Goal: Transaction & Acquisition: Purchase product/service

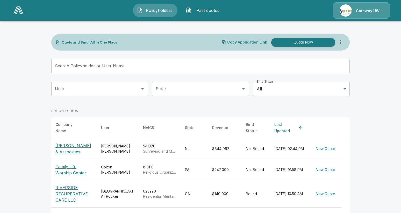
click at [99, 63] on input "Search Policyholder or User Name" at bounding box center [197, 66] width 293 height 15
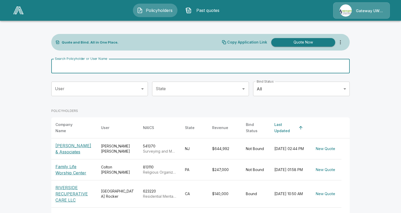
paste input "**********"
type input "**********"
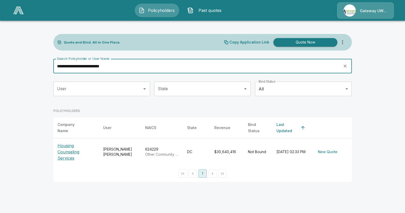
click at [68, 153] on p "Housing Counseling Services" at bounding box center [76, 152] width 37 height 19
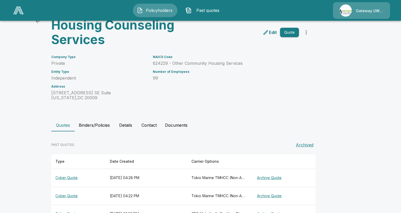
scroll to position [46, 0]
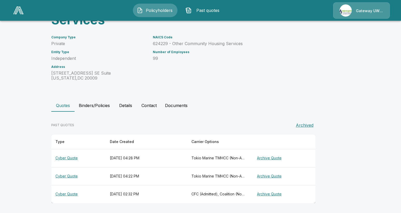
click at [69, 159] on th "Cyber Quote" at bounding box center [78, 158] width 54 height 18
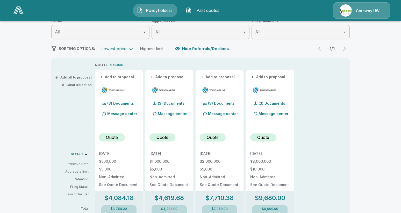
scroll to position [46, 0]
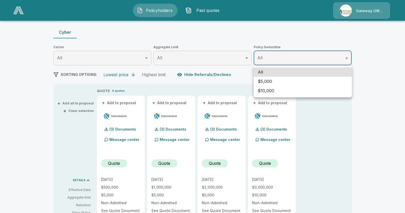
click at [304, 59] on body "Policyholders Past quotes Gateway UW dba Apogee Policyholders / Housing Counsel…" at bounding box center [202, 211] width 405 height 514
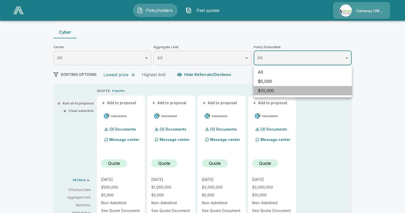
click at [276, 91] on li "$10,000" at bounding box center [303, 90] width 98 height 9
type input "*****"
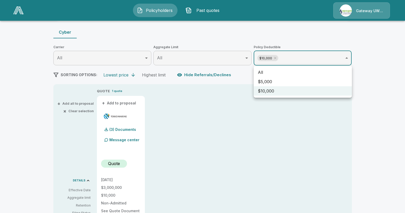
click at [353, 120] on div at bounding box center [202, 106] width 405 height 213
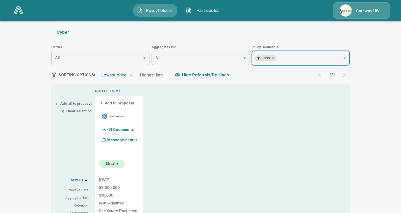
click at [124, 59] on body "Policyholders Past quotes Gateway UW dba Apogee Policyholders / Housing Counsel…" at bounding box center [200, 211] width 401 height 514
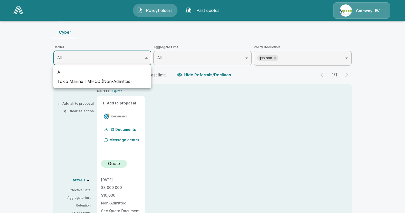
click at [117, 81] on li "Tokio Marine TMHCC (Non-Admitted)" at bounding box center [102, 81] width 98 height 9
type input "**********"
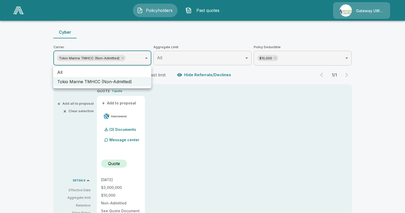
click at [211, 59] on div at bounding box center [202, 106] width 405 height 213
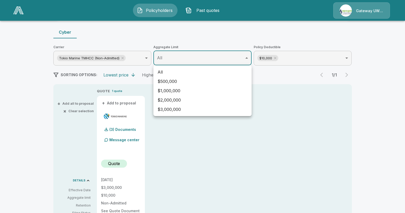
click at [208, 61] on body "**********" at bounding box center [202, 211] width 405 height 514
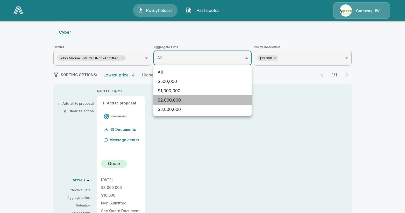
click at [167, 100] on li "$2,000,000" at bounding box center [202, 99] width 98 height 9
type input "*******"
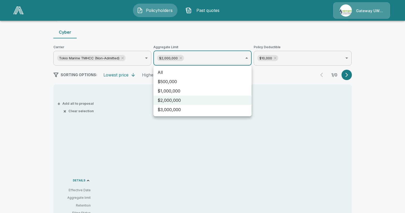
click at [362, 106] on div at bounding box center [202, 106] width 405 height 213
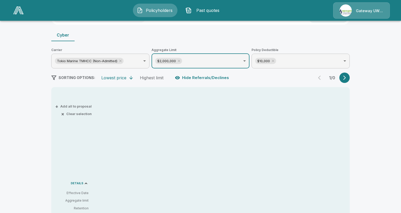
scroll to position [4, 0]
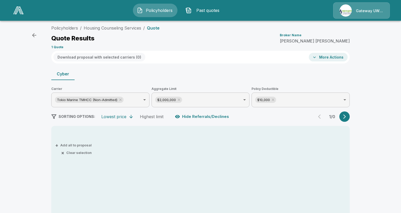
click at [153, 29] on p "Quote" at bounding box center [153, 28] width 13 height 4
click at [117, 31] on li "Housing Counseling Services" at bounding box center [113, 28] width 58 height 6
click at [112, 28] on link "Housing Counseling Services" at bounding box center [113, 27] width 58 height 5
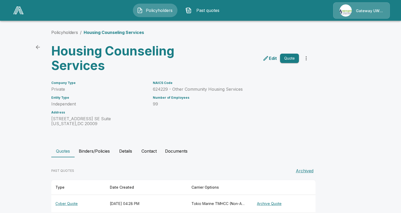
click at [288, 56] on button "Quote" at bounding box center [289, 59] width 19 height 10
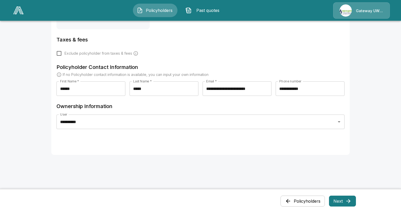
scroll to position [247, 0]
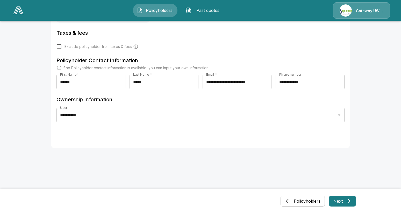
click at [337, 201] on button "Next" at bounding box center [342, 201] width 27 height 11
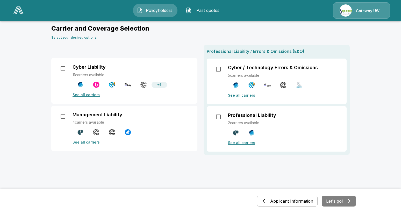
scroll to position [0, 0]
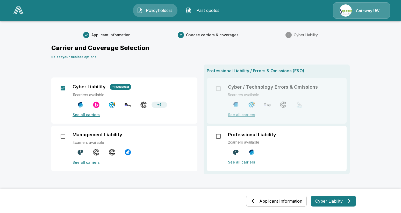
click at [330, 200] on button "Cyber Liability" at bounding box center [333, 201] width 45 height 11
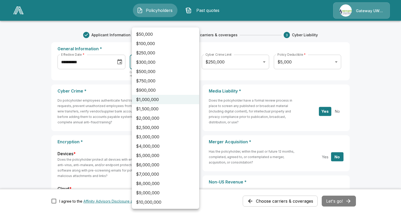
click at [147, 117] on li "$2,000,000" at bounding box center [165, 118] width 67 height 9
type input "*******"
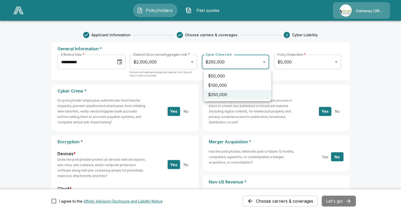
click at [233, 94] on li "$250,000" at bounding box center [237, 94] width 67 height 9
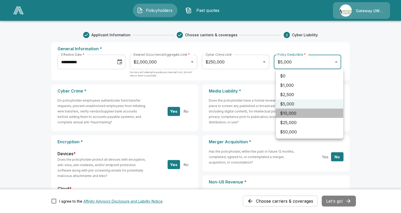
drag, startPoint x: 290, startPoint y: 111, endPoint x: 293, endPoint y: 110, distance: 3.7
click at [290, 111] on li "$10,000" at bounding box center [309, 113] width 67 height 9
type input "*****"
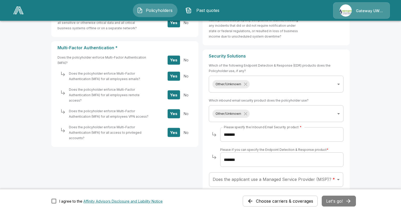
scroll to position [319, 0]
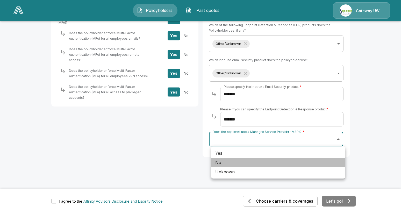
click at [220, 166] on li "No" at bounding box center [278, 162] width 134 height 9
type input "**"
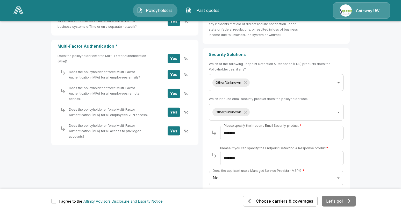
scroll to position [228, 0]
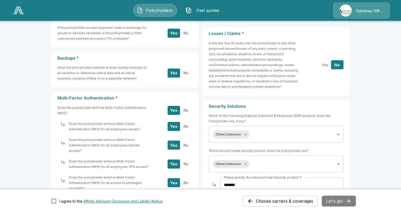
click at [338, 200] on div "Choose carriers & coverages Let's go!" at bounding box center [299, 201] width 113 height 11
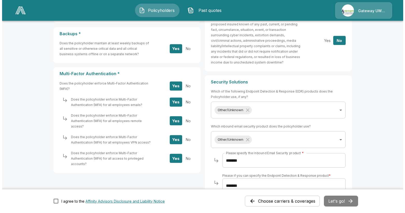
scroll to position [266, 0]
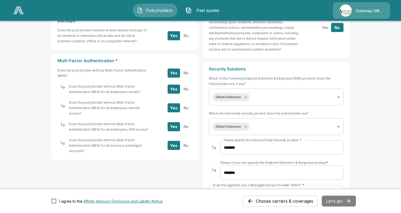
click at [306, 106] on div "**********" at bounding box center [276, 93] width 135 height 34
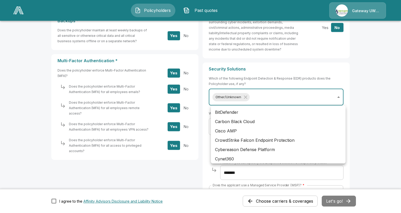
click at [305, 99] on body "**********" at bounding box center [200, 0] width 401 height 532
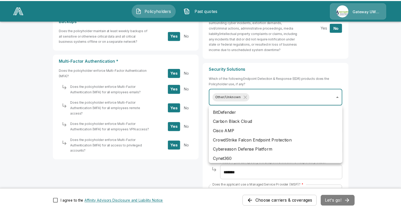
scroll to position [146, 0]
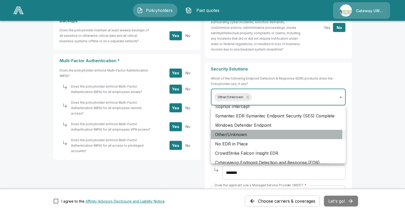
click at [248, 133] on li "Other/Unknown" at bounding box center [278, 134] width 135 height 9
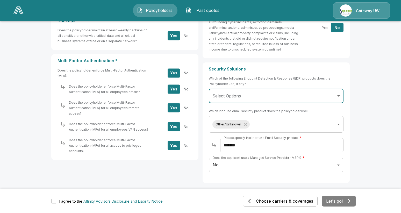
scroll to position [292, 0]
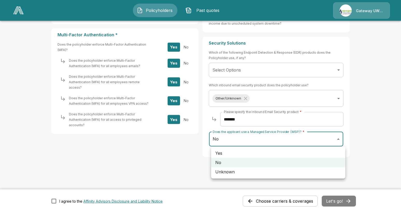
click at [232, 172] on li "Unknown" at bounding box center [278, 171] width 134 height 9
type input "*******"
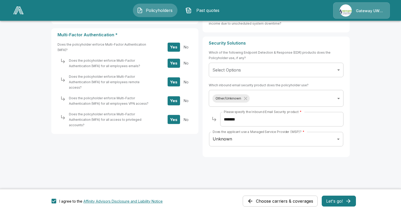
click at [336, 198] on button "Let's go!" at bounding box center [339, 201] width 34 height 11
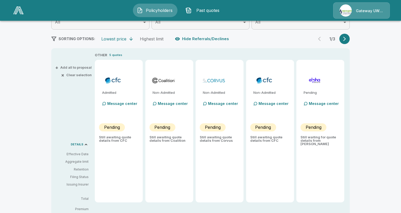
scroll to position [43, 0]
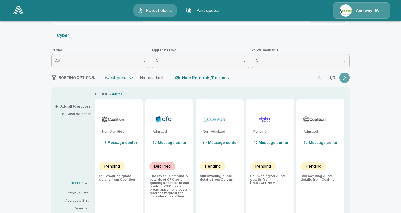
click at [346, 79] on icon "button" at bounding box center [345, 78] width 3 height 4
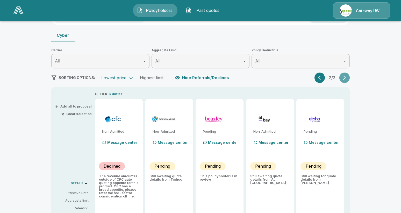
click at [347, 80] on icon "button" at bounding box center [344, 77] width 5 height 5
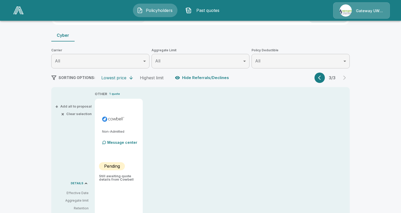
click at [325, 79] on button "button" at bounding box center [320, 78] width 10 height 10
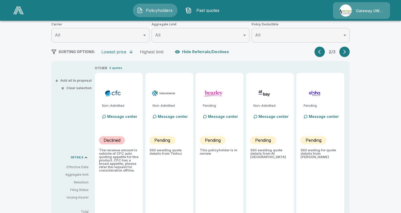
scroll to position [75, 0]
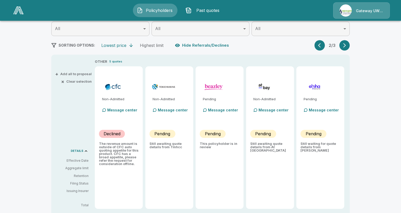
click at [319, 43] on button "button" at bounding box center [320, 45] width 10 height 10
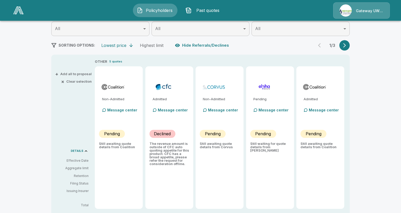
type input "*******"
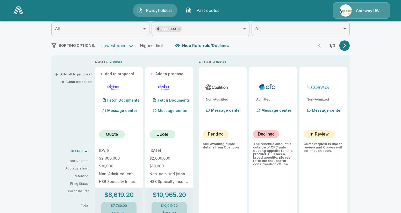
click at [345, 42] on button "button" at bounding box center [345, 45] width 10 height 10
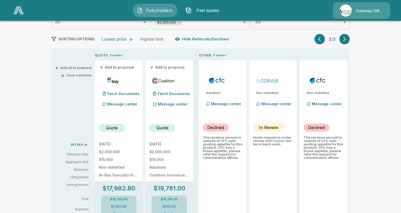
scroll to position [49, 0]
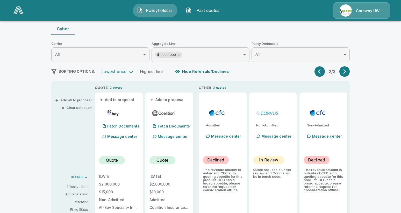
click at [318, 71] on button "button" at bounding box center [320, 71] width 10 height 10
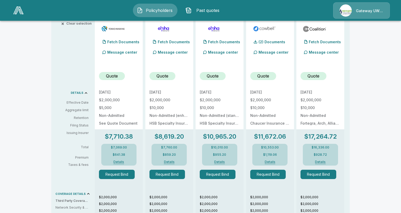
scroll to position [140, 0]
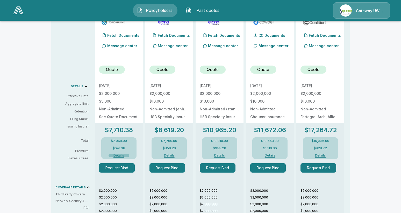
click at [120, 155] on button "Details" at bounding box center [119, 155] width 21 height 3
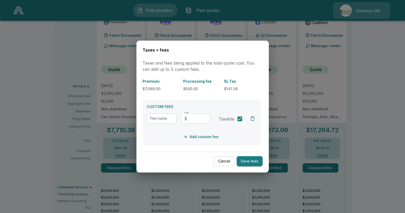
click at [227, 162] on button "Cancel" at bounding box center [224, 161] width 21 height 10
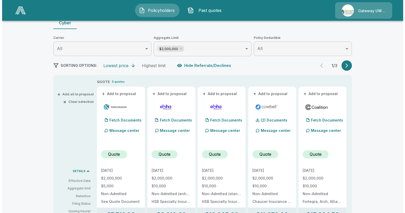
scroll to position [0, 0]
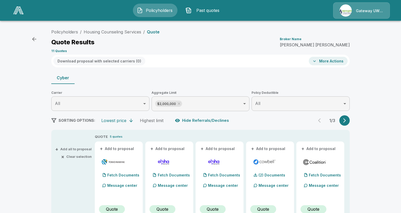
click at [333, 60] on button "More Actions" at bounding box center [328, 61] width 39 height 9
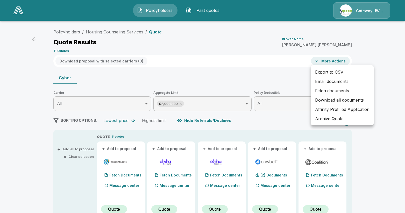
click at [330, 83] on li "Email documents" at bounding box center [342, 81] width 63 height 9
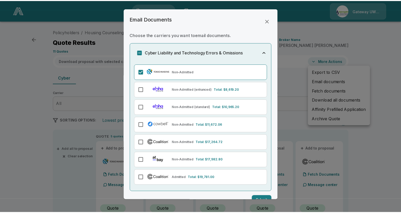
scroll to position [12, 0]
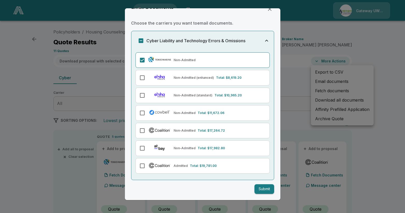
click at [261, 188] on button "Submit" at bounding box center [265, 189] width 20 height 10
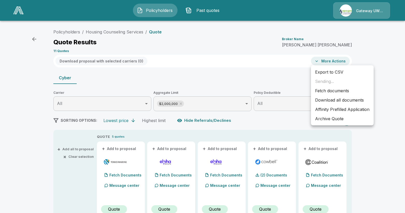
click at [71, 34] on div at bounding box center [202, 106] width 405 height 213
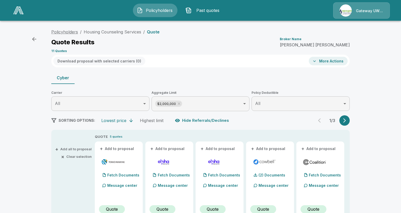
click at [69, 32] on link "Policyholders" at bounding box center [64, 31] width 27 height 5
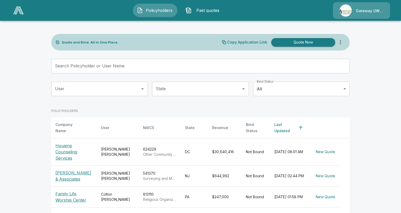
click at [140, 67] on input "Search Policyholder or User Name" at bounding box center [197, 66] width 293 height 15
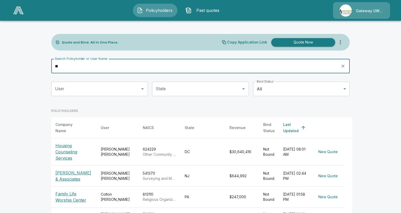
type input "**"
click at [64, 195] on p "Family Life Worship Center" at bounding box center [73, 197] width 37 height 12
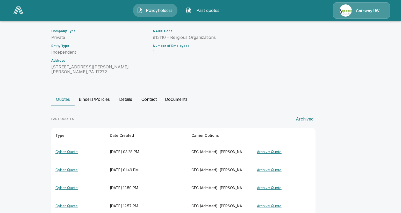
scroll to position [64, 0]
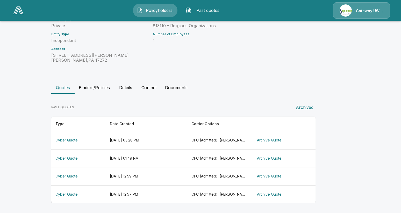
click at [64, 140] on th "Cyber Quote" at bounding box center [78, 140] width 54 height 18
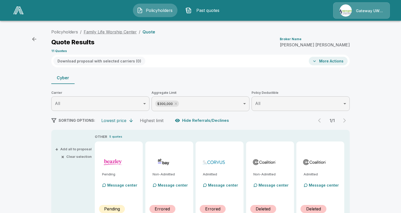
click at [128, 31] on link "Family Life Worship Center" at bounding box center [110, 31] width 53 height 5
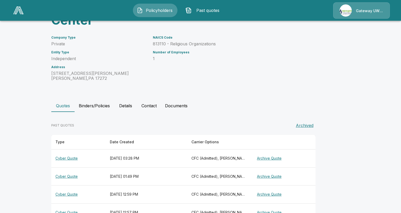
scroll to position [64, 0]
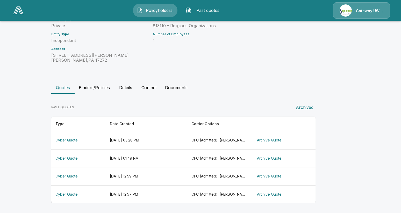
click at [65, 157] on th "Cyber Quote" at bounding box center [78, 158] width 54 height 18
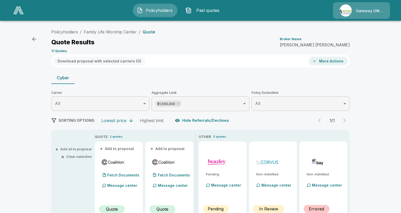
click at [331, 59] on button "More Actions" at bounding box center [328, 61] width 39 height 9
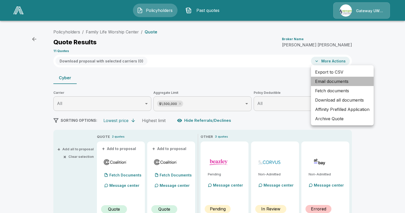
click at [332, 80] on li "Email documents" at bounding box center [342, 81] width 63 height 9
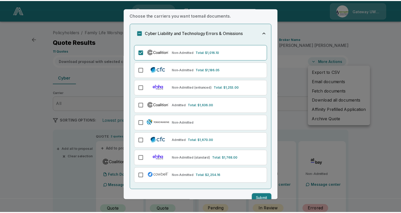
scroll to position [29, 0]
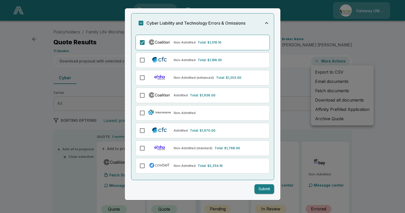
click at [262, 188] on button "Submit" at bounding box center [265, 189] width 20 height 10
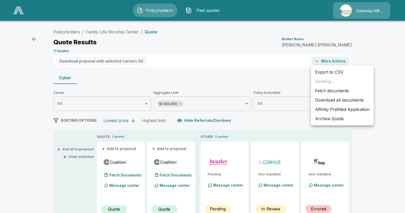
click at [229, 62] on div at bounding box center [202, 106] width 405 height 213
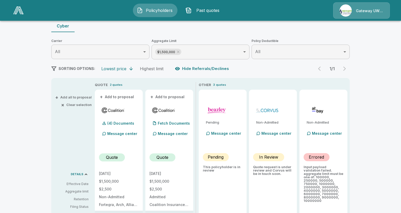
scroll to position [0, 0]
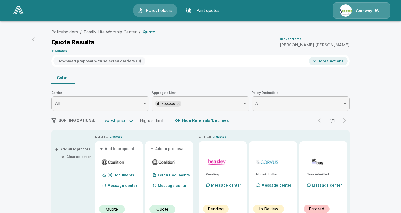
click at [69, 31] on link "Policyholders" at bounding box center [64, 31] width 27 height 5
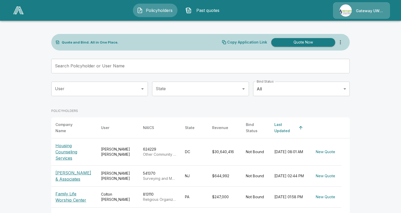
click at [68, 151] on p "Housing Counseling Services" at bounding box center [73, 152] width 37 height 19
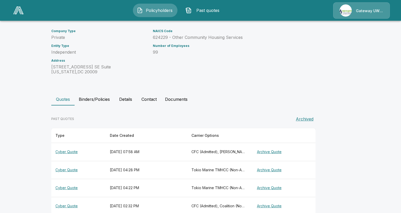
scroll to position [64, 0]
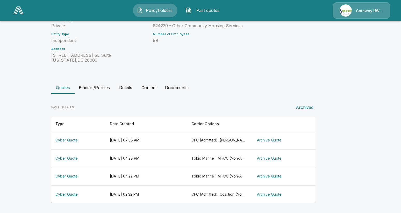
click at [74, 138] on th "Cyber Quote" at bounding box center [78, 140] width 54 height 18
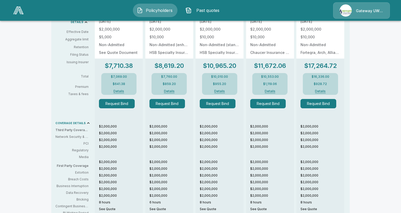
scroll to position [198, 0]
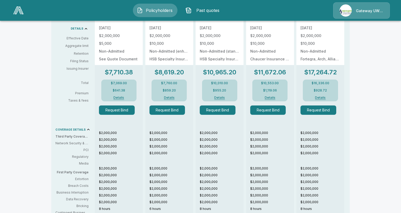
click at [120, 97] on button "Details" at bounding box center [119, 97] width 21 height 3
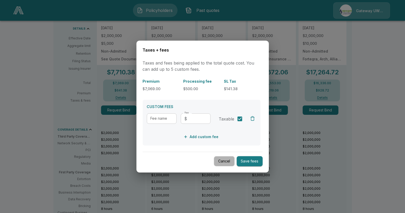
click at [231, 163] on button "Cancel" at bounding box center [224, 161] width 21 height 10
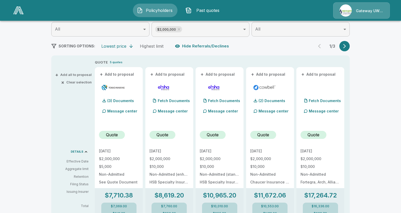
scroll to position [0, 0]
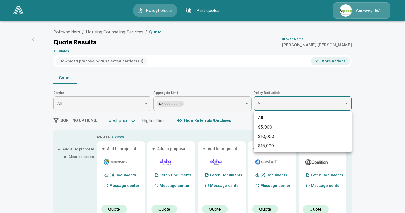
click at [268, 136] on li "$10,000" at bounding box center [303, 136] width 98 height 9
type input "*****"
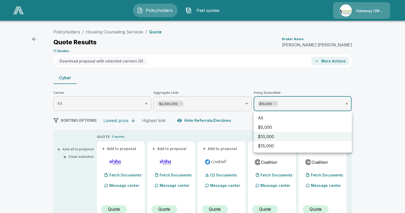
click at [382, 117] on div at bounding box center [202, 106] width 405 height 213
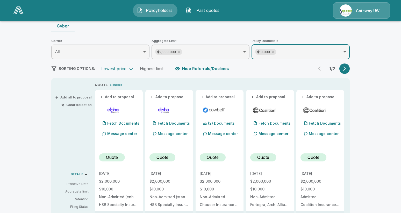
scroll to position [58, 0]
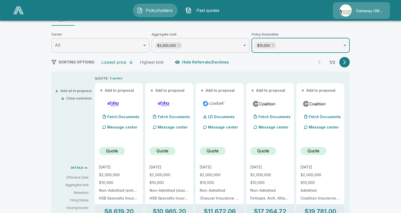
click at [349, 65] on button "button" at bounding box center [345, 62] width 10 height 10
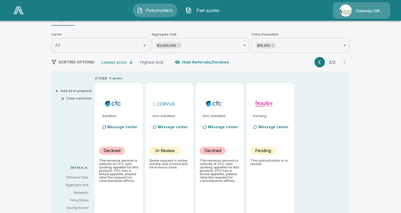
click at [324, 63] on icon "button" at bounding box center [320, 62] width 5 height 5
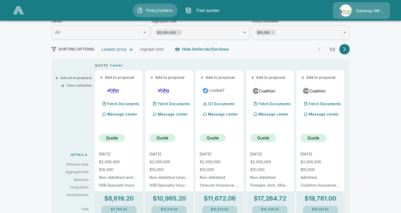
scroll to position [0, 0]
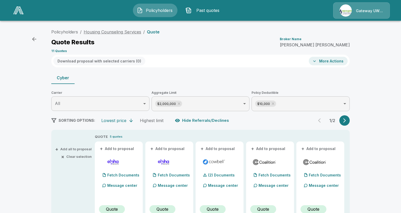
click at [113, 32] on link "Housing Counseling Services" at bounding box center [113, 31] width 58 height 5
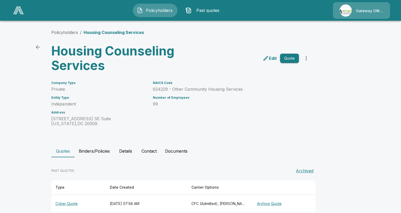
click at [292, 56] on button "Quote" at bounding box center [289, 59] width 19 height 10
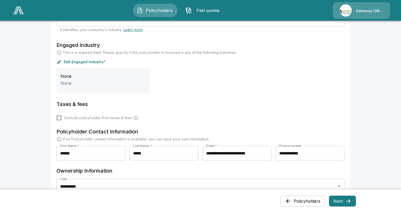
scroll to position [169, 0]
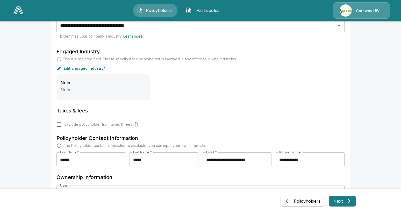
click at [347, 199] on button "Next" at bounding box center [342, 201] width 27 height 11
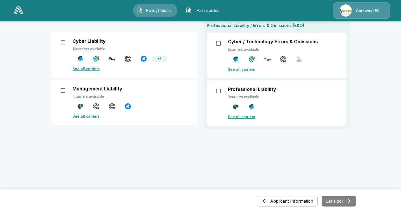
scroll to position [26, 0]
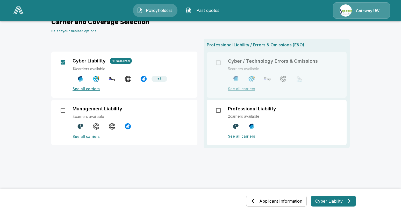
click at [331, 200] on button "Cyber Liability" at bounding box center [333, 201] width 45 height 11
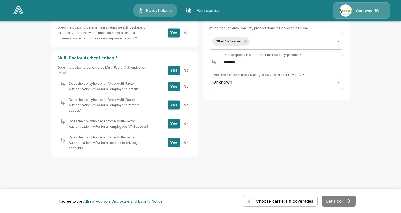
scroll to position [262, 0]
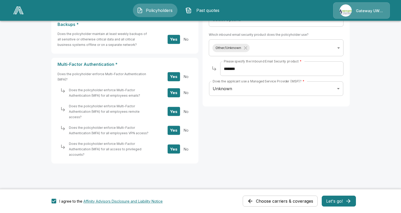
click at [341, 200] on button "Let's go!" at bounding box center [339, 201] width 34 height 11
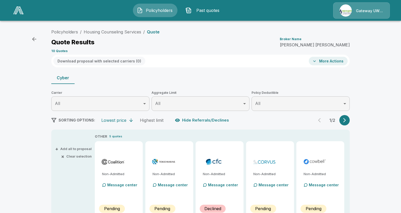
click at [34, 37] on icon "button" at bounding box center [34, 39] width 4 height 4
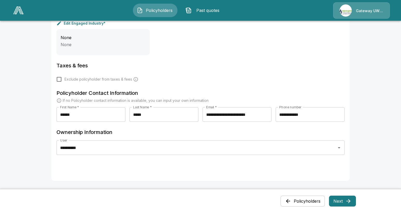
scroll to position [247, 0]
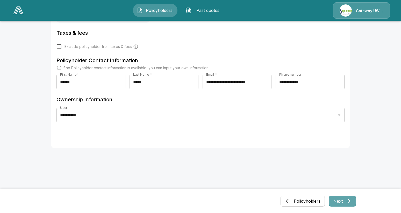
click at [344, 200] on button "Next" at bounding box center [342, 201] width 27 height 11
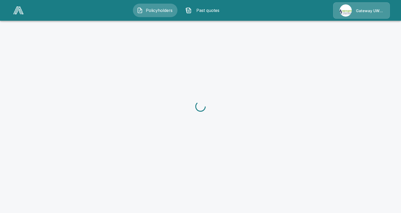
scroll to position [0, 0]
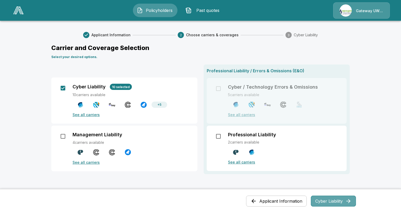
click at [338, 200] on button "Cyber Liability" at bounding box center [333, 201] width 45 height 11
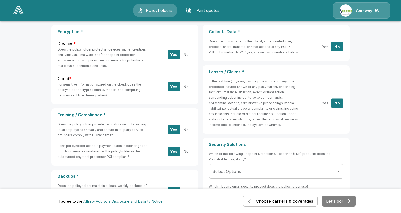
scroll to position [91, 0]
